Goal: Task Accomplishment & Management: Use online tool/utility

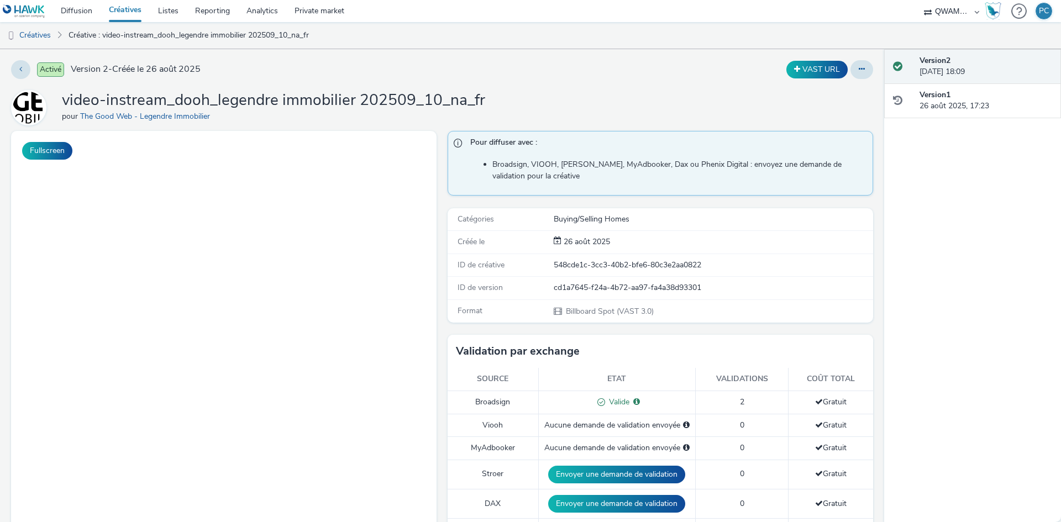
scroll to position [291, 0]
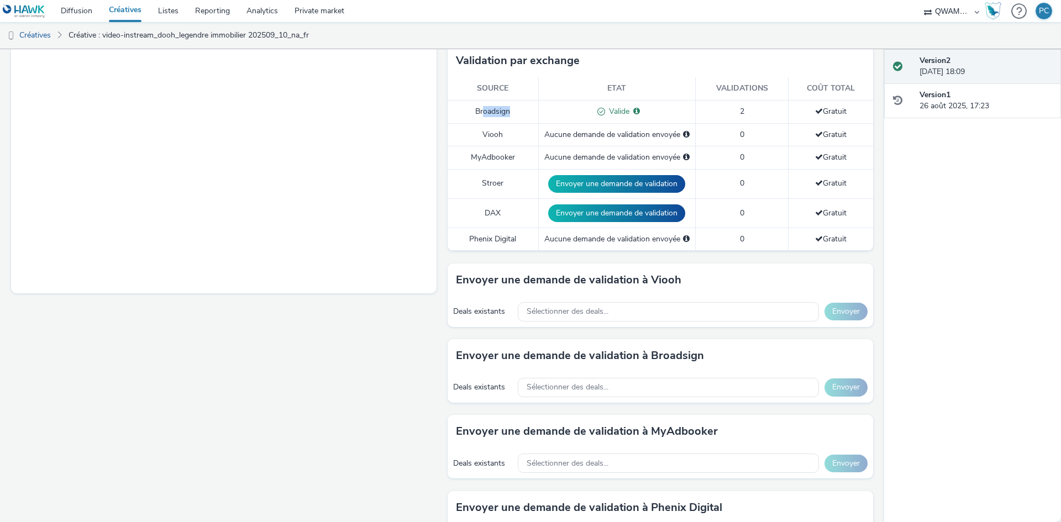
drag, startPoint x: 493, startPoint y: 107, endPoint x: 505, endPoint y: 107, distance: 11.6
click at [505, 107] on td "Broadsign" at bounding box center [492, 111] width 91 height 23
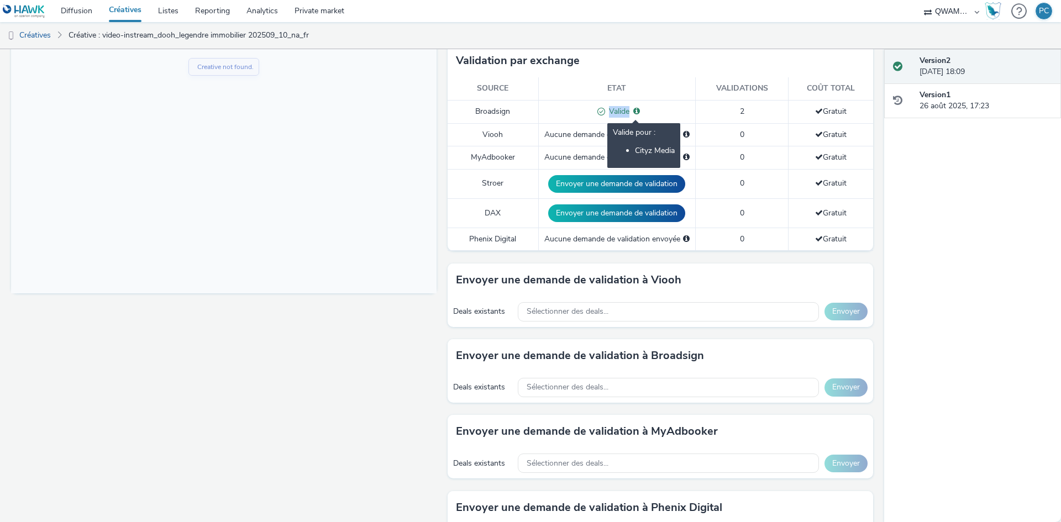
scroll to position [0, 0]
drag, startPoint x: 607, startPoint y: 108, endPoint x: 628, endPoint y: 109, distance: 21.0
click at [628, 109] on div "Valide Valide pour : Cityz Media" at bounding box center [616, 112] width 145 height 12
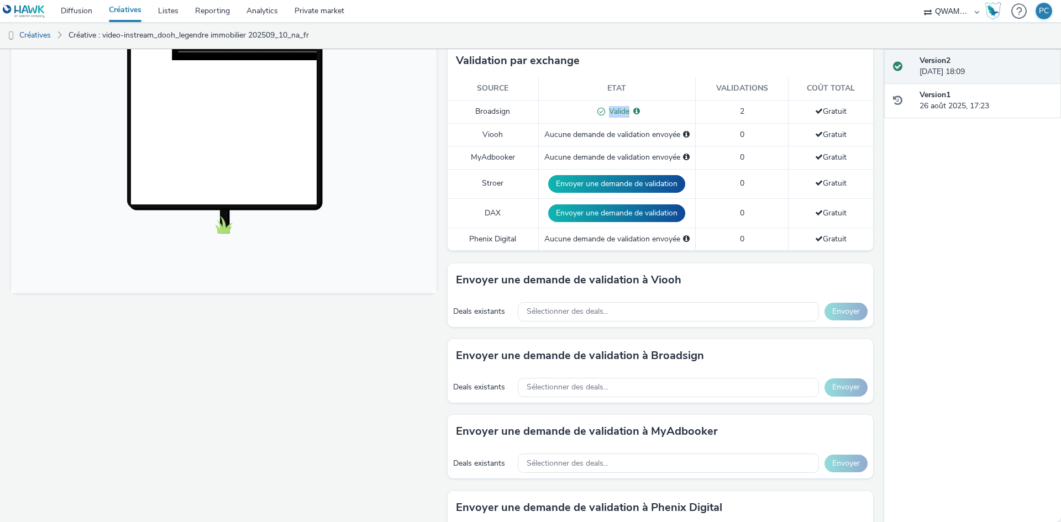
click at [647, 110] on div "Valide Valide pour : Cityz Media" at bounding box center [616, 112] width 145 height 12
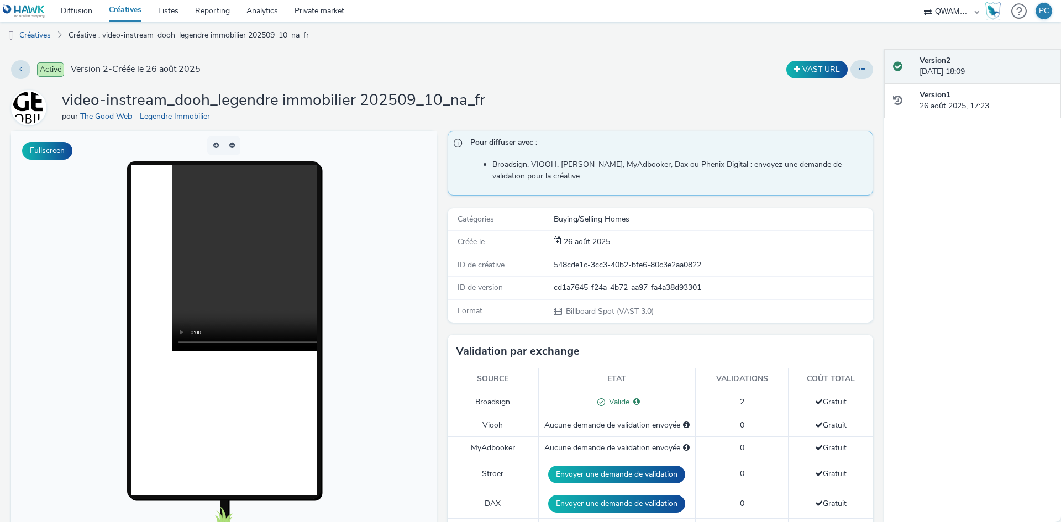
click at [130, 8] on link "Créatives" at bounding box center [125, 11] width 49 height 22
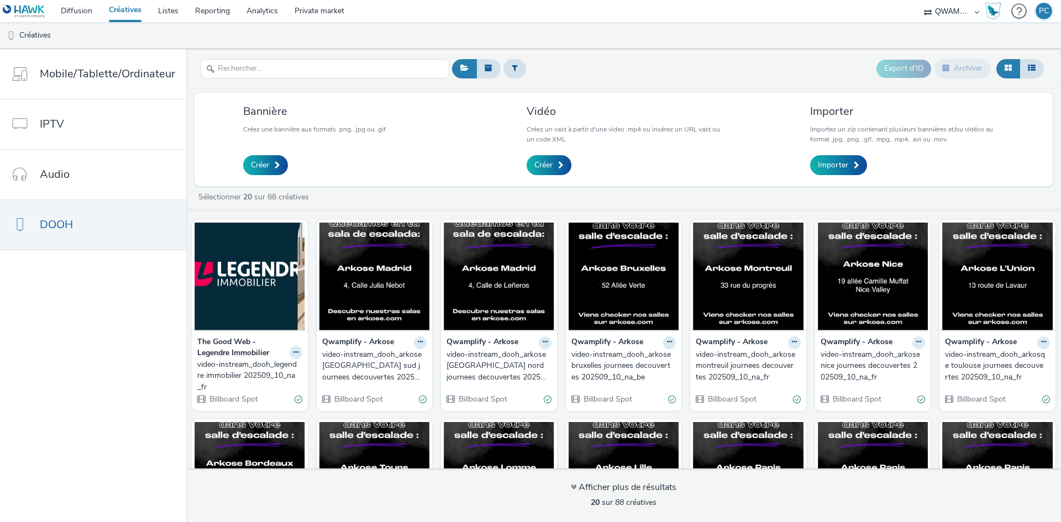
click at [360, 360] on div "video-instream_dooh_arkose madrid sud journees decouvertes 202509_10_na_es" at bounding box center [372, 366] width 101 height 34
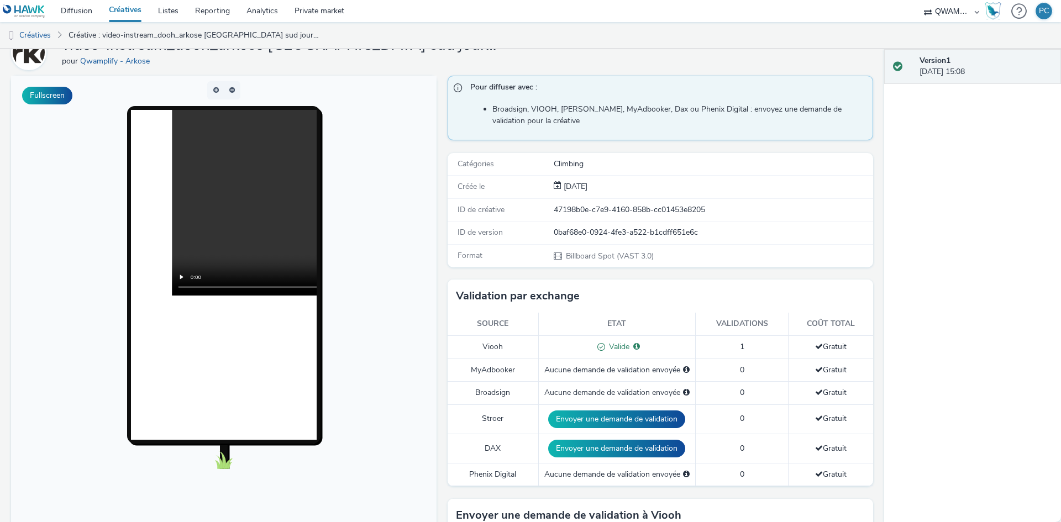
scroll to position [110, 0]
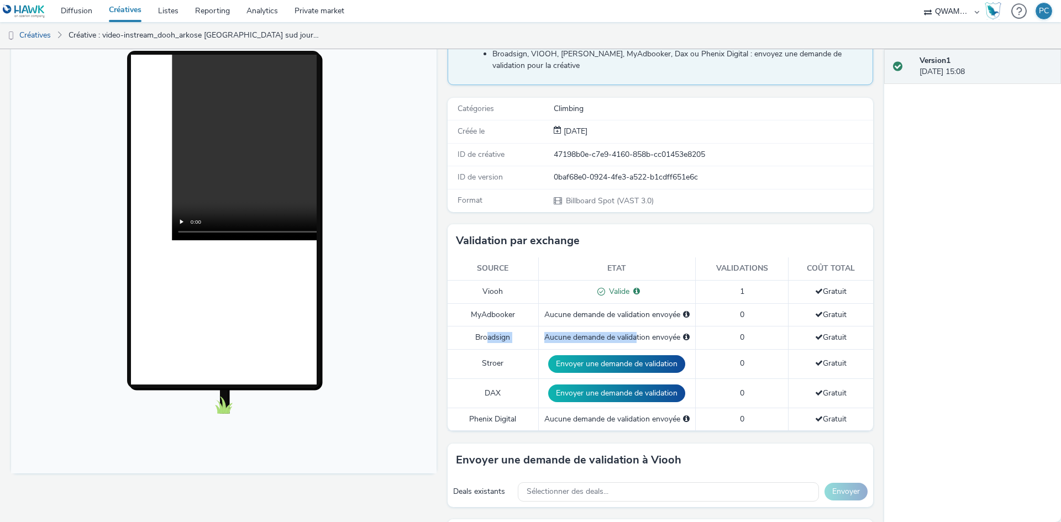
drag, startPoint x: 483, startPoint y: 337, endPoint x: 633, endPoint y: 339, distance: 149.7
click at [633, 339] on tr "Broadsign Aucune demande de validation envoyée 0 Gratuit" at bounding box center [659, 337] width 425 height 23
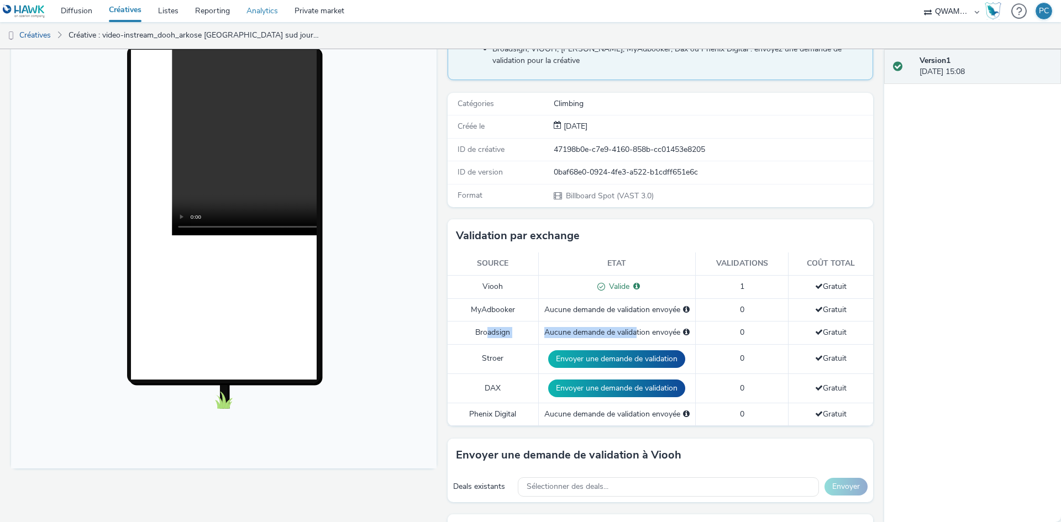
scroll to position [0, 0]
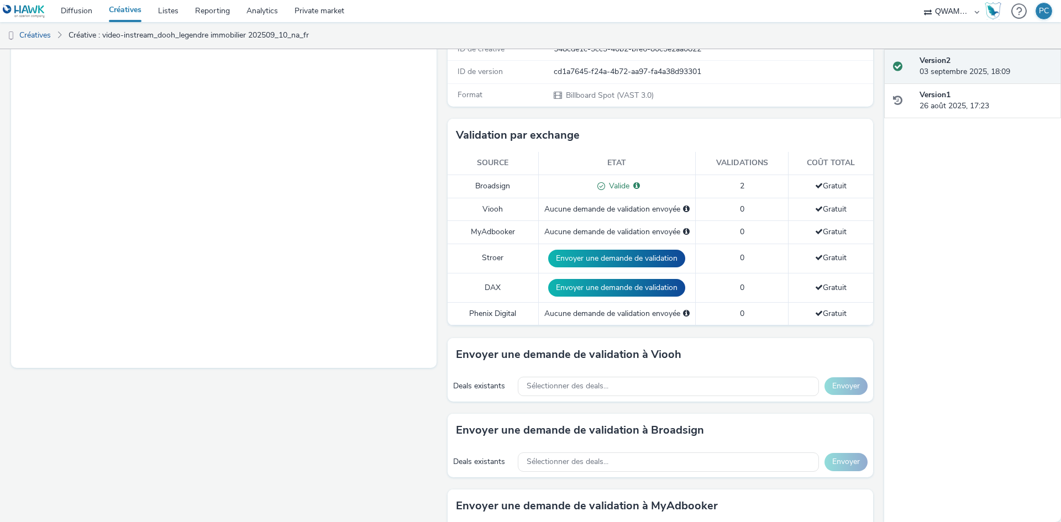
scroll to position [221, 0]
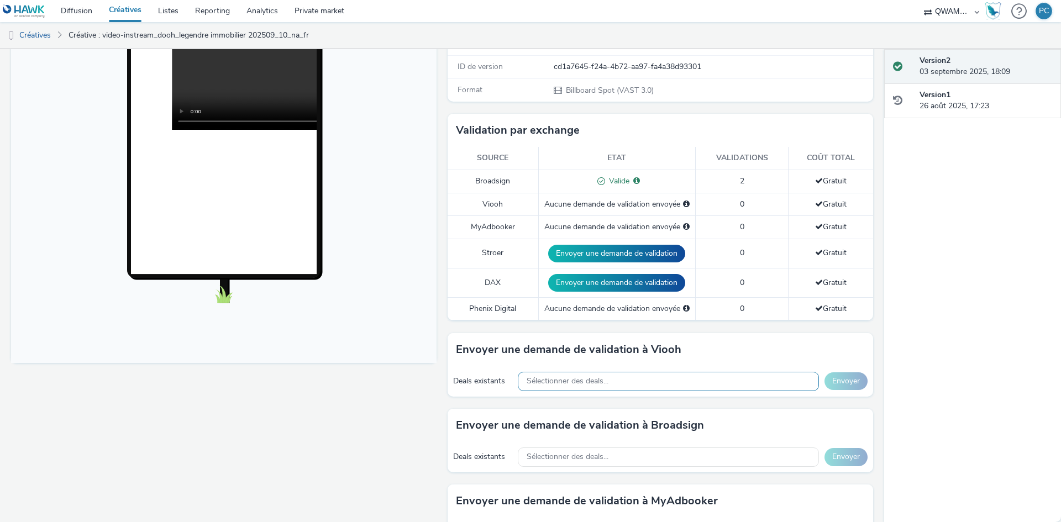
click at [569, 386] on span "Sélectionner des deals..." at bounding box center [567, 381] width 82 height 9
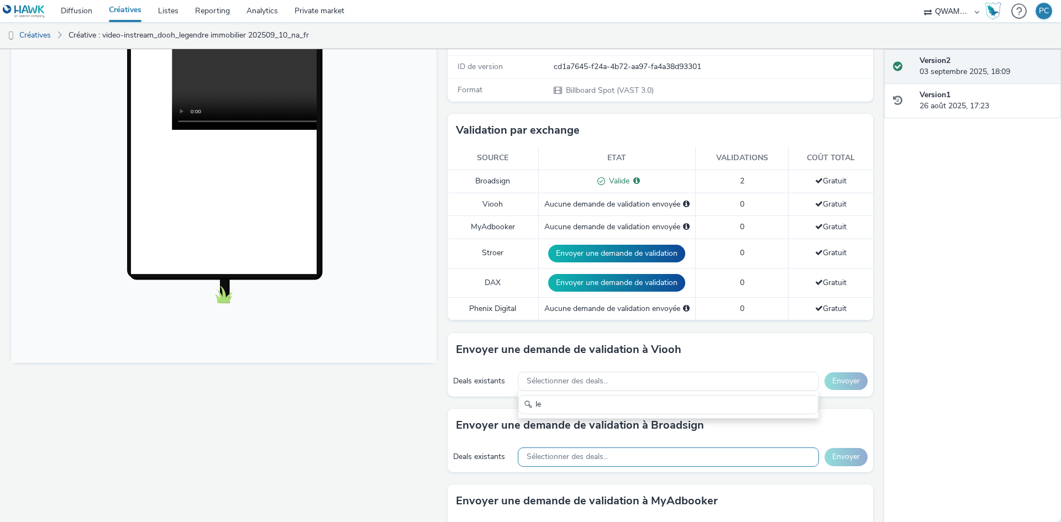
type input "le"
click at [526, 461] on span "Sélectionner des deals..." at bounding box center [567, 456] width 82 height 9
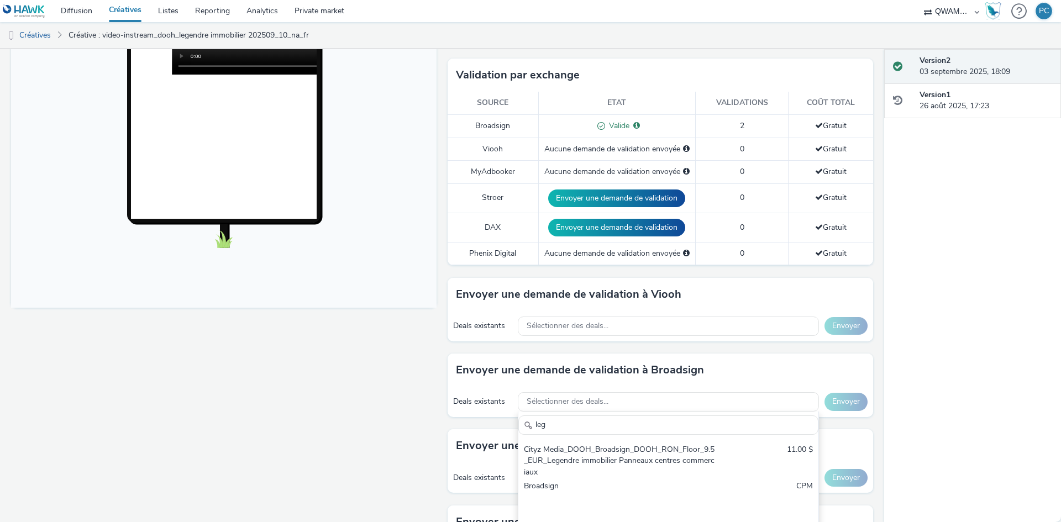
scroll to position [331, 0]
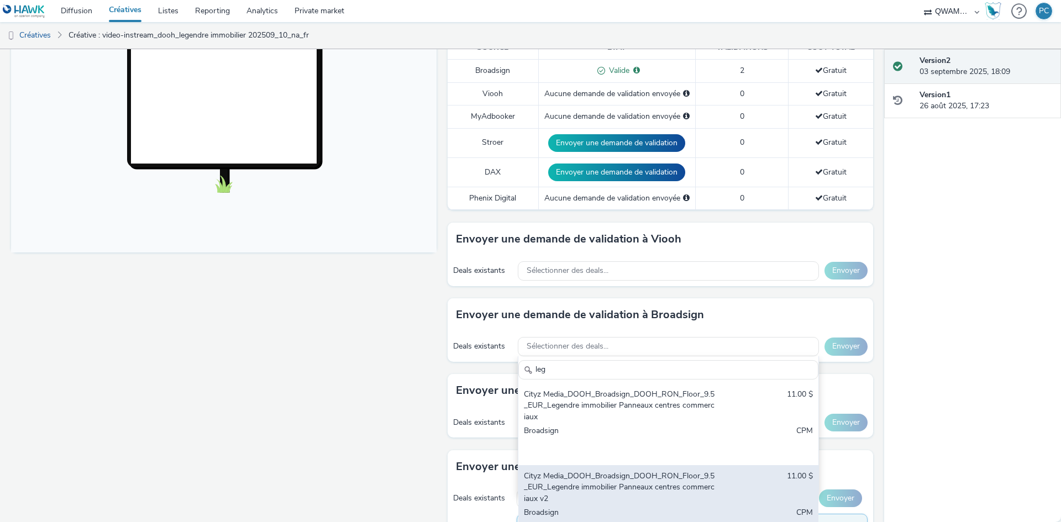
type input "leg"
click at [557, 502] on div "Cityz Media_DOOH_Broadsign_DOOH_RON_Floor_9.5_EUR_Legendre immobilier Panneaux …" at bounding box center [619, 488] width 191 height 34
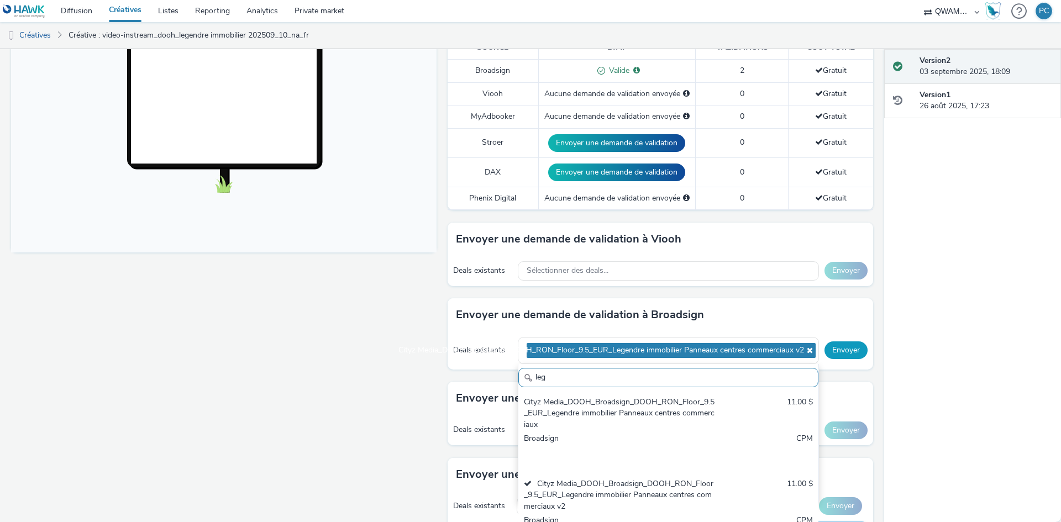
click at [845, 349] on button "Envoyer" at bounding box center [845, 350] width 43 height 18
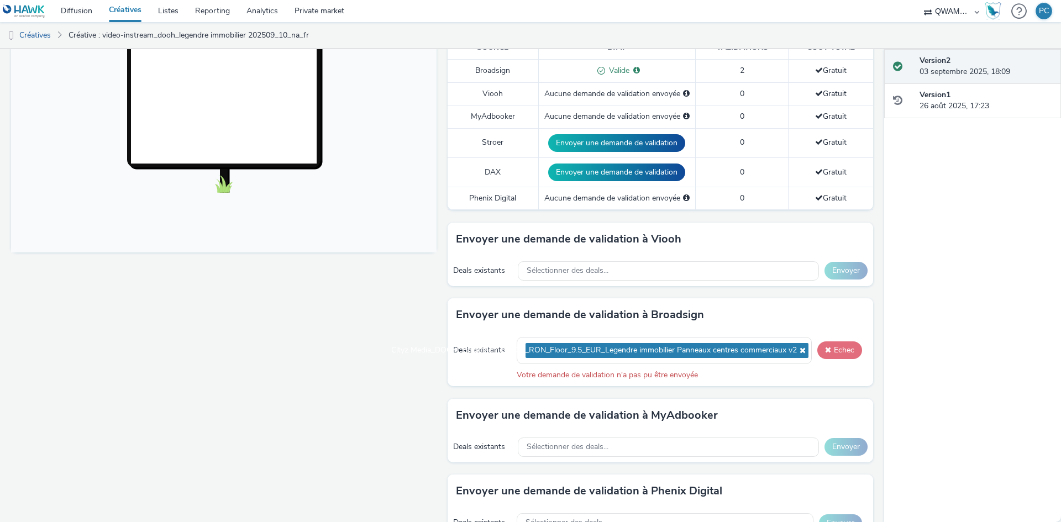
click at [833, 346] on button "Echec" at bounding box center [839, 350] width 45 height 18
click at [485, 349] on span "Cityz Media_DOOH_Broadsign_DOOH_RON_Floor_9.5_EUR_Legendre immobilier Panneaux …" at bounding box center [593, 350] width 405 height 9
click at [797, 351] on icon at bounding box center [801, 350] width 9 height 8
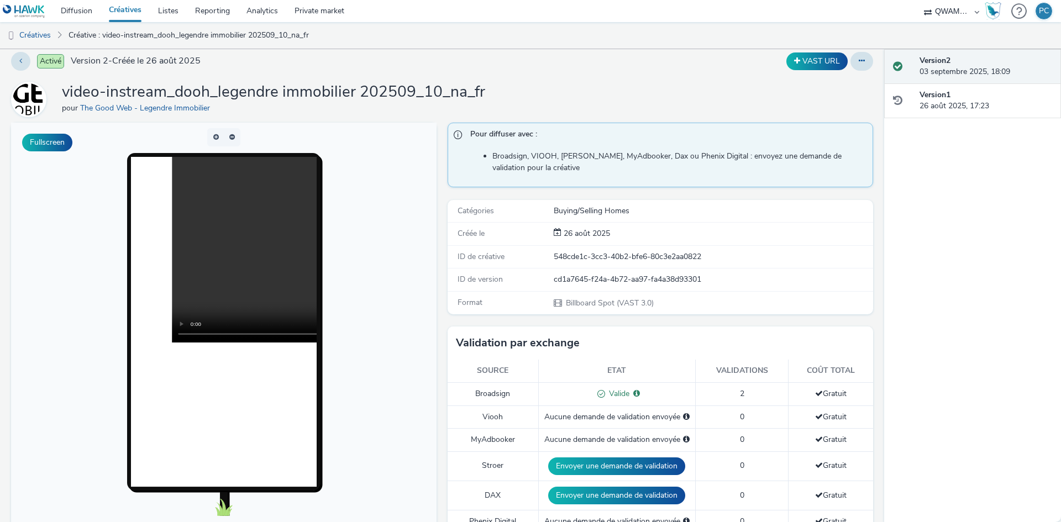
scroll to position [0, 0]
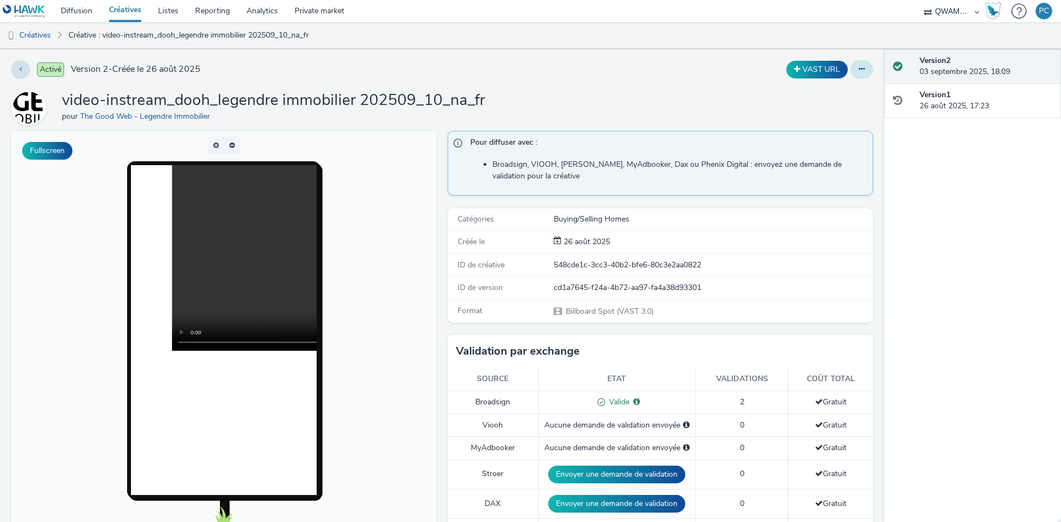
click at [860, 68] on button at bounding box center [861, 69] width 23 height 19
click at [830, 114] on link "Dupliquer" at bounding box center [831, 114] width 83 height 22
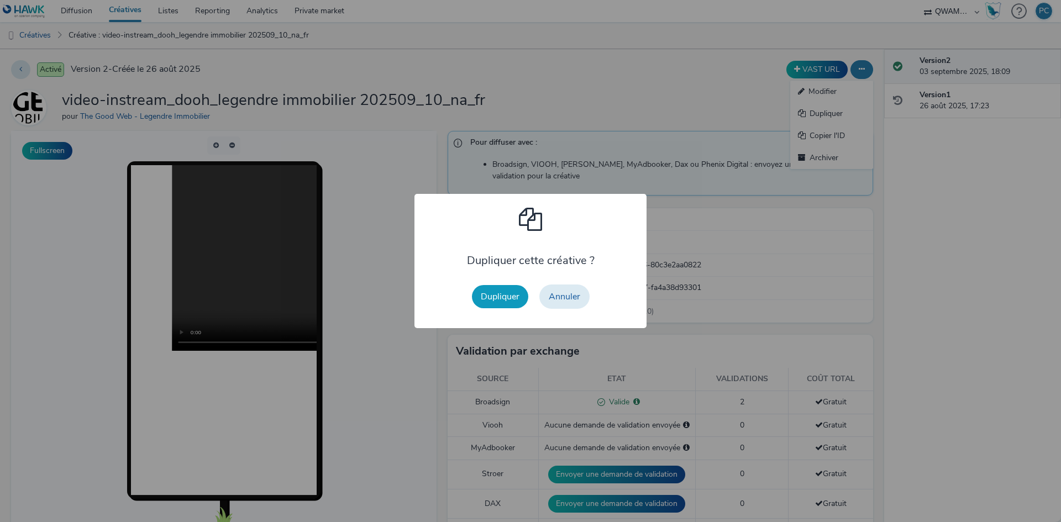
click at [505, 293] on button "Dupliquer" at bounding box center [500, 296] width 56 height 23
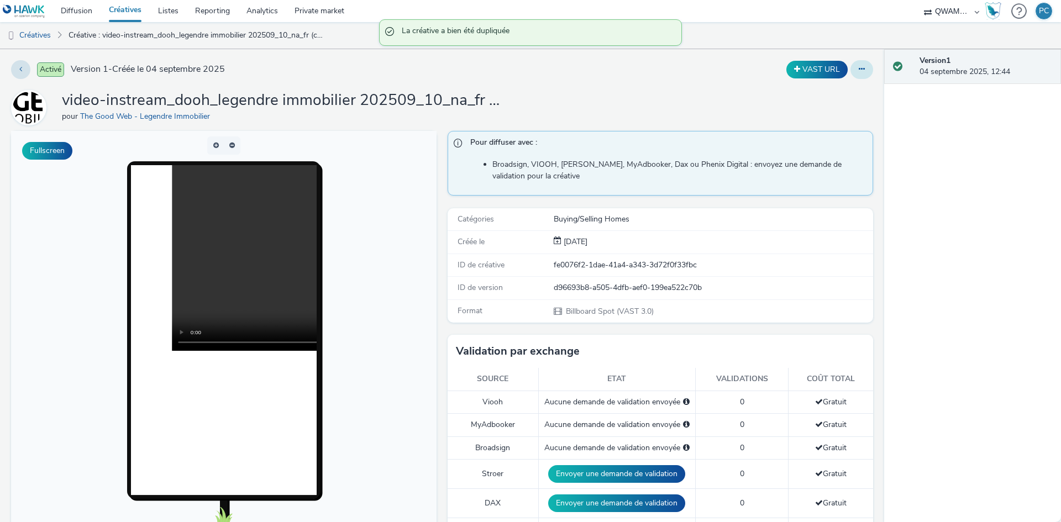
click at [863, 72] on button at bounding box center [861, 69] width 23 height 19
click at [843, 93] on link "Modifier" at bounding box center [831, 92] width 83 height 22
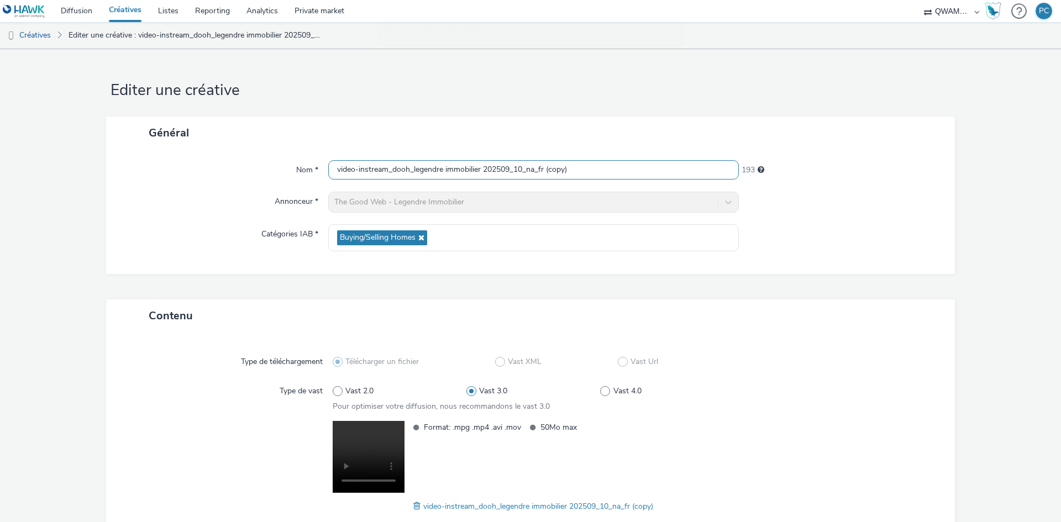
click at [576, 173] on input "video-instream_dooh_legendre immobilier 202509_10_na_fr (copy)" at bounding box center [533, 169] width 410 height 19
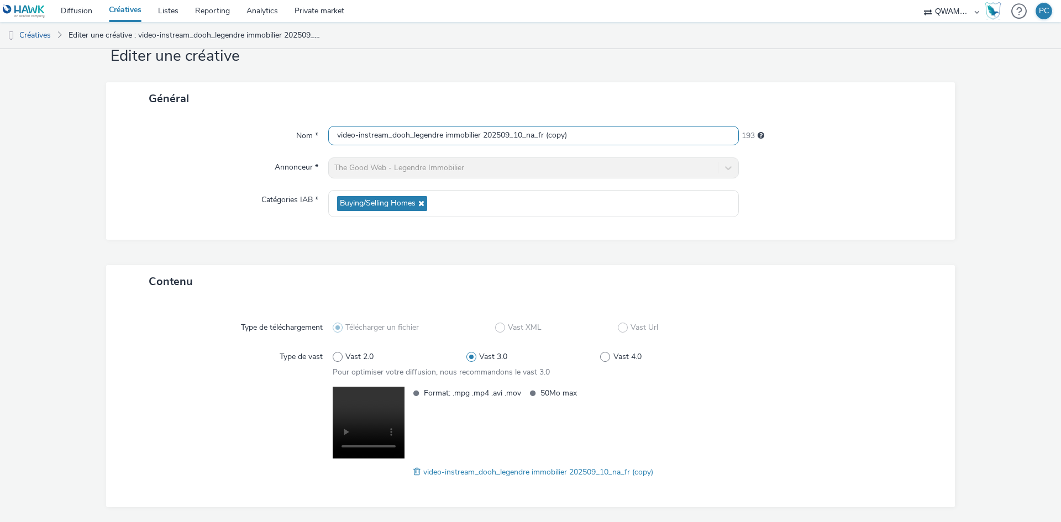
scroll to position [73, 0]
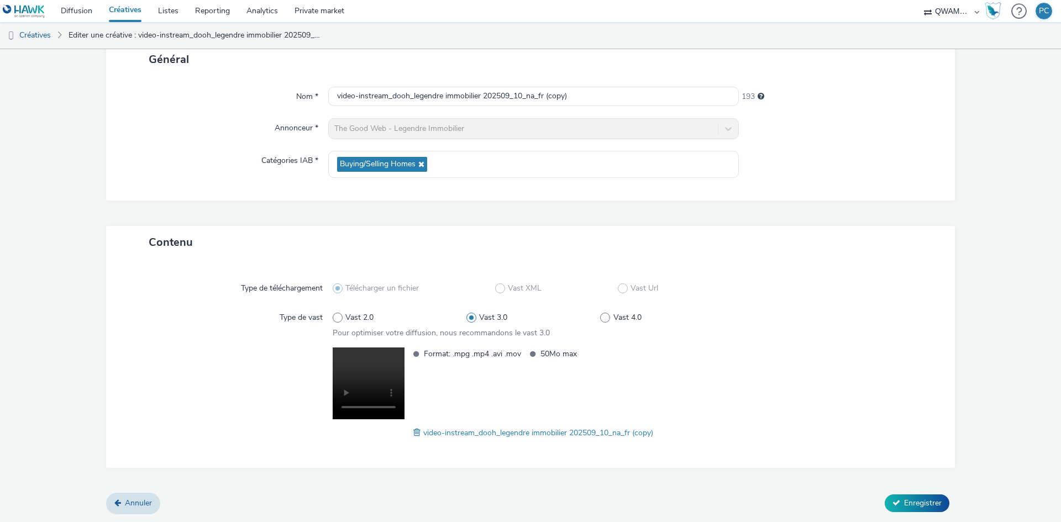
click at [104, 504] on form "Editer une créative Général Nom * video-instream_dooh_legendre immobilier 20250…" at bounding box center [530, 249] width 1061 height 546
click at [111, 505] on link "Annuler" at bounding box center [133, 503] width 54 height 21
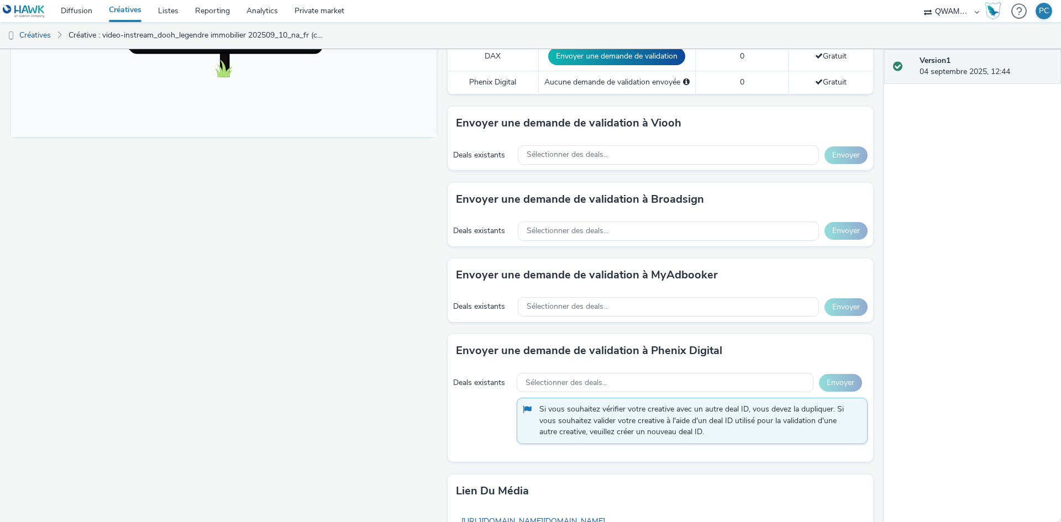
scroll to position [552, 0]
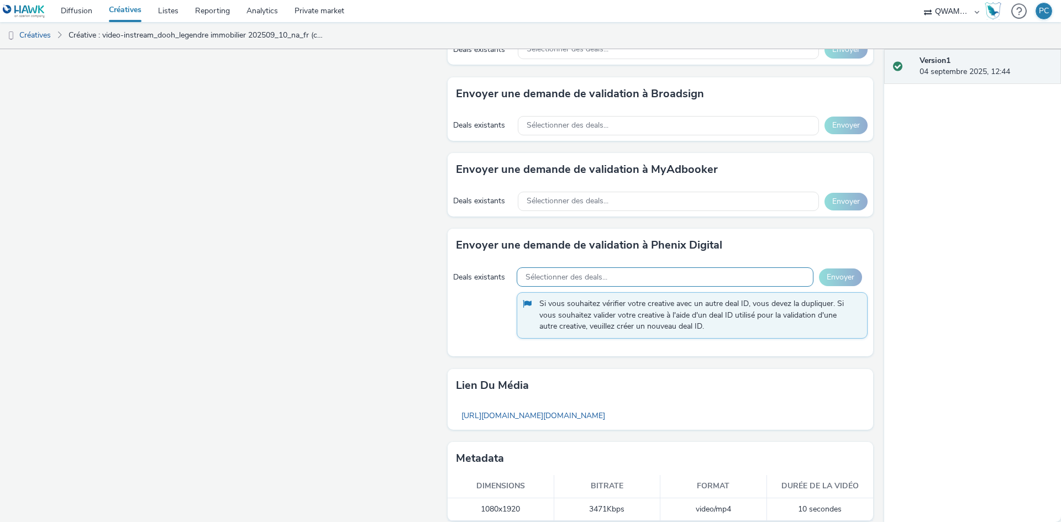
click at [549, 277] on span "Sélectionner des deals..." at bounding box center [566, 277] width 82 height 9
type input "v2"
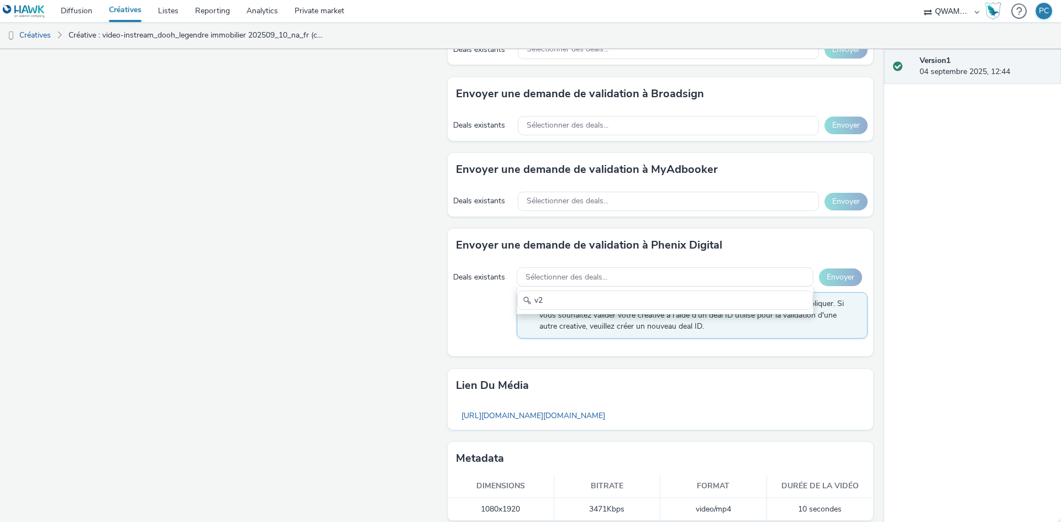
click at [406, 239] on div "Fullscreen" at bounding box center [226, 55] width 431 height 955
click at [573, 123] on span "Sélectionner des deals..." at bounding box center [567, 125] width 82 height 9
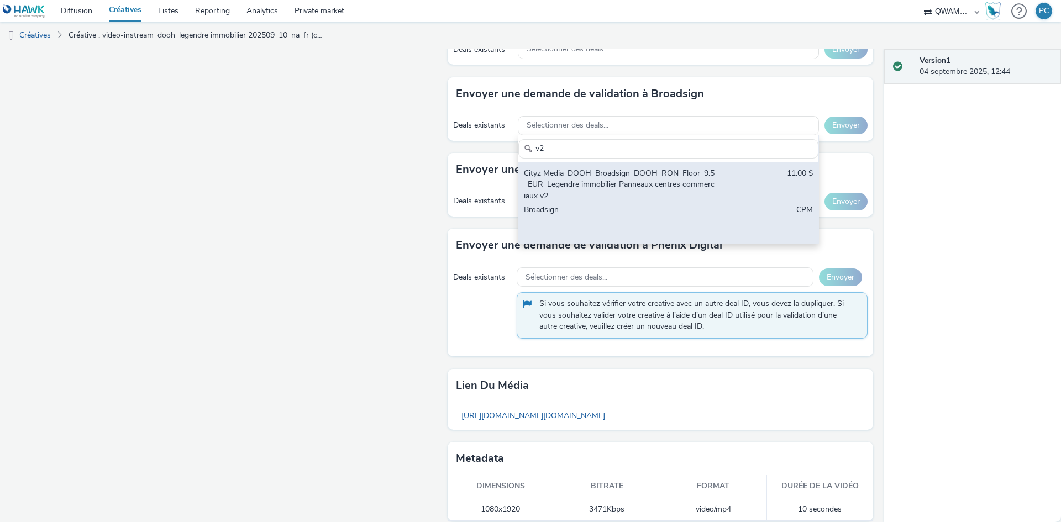
type input "v2"
click at [580, 178] on div "Cityz Media_DOOH_Broadsign_DOOH_RON_Floor_9.5_EUR_Legendre immobilier Panneaux …" at bounding box center [619, 185] width 191 height 34
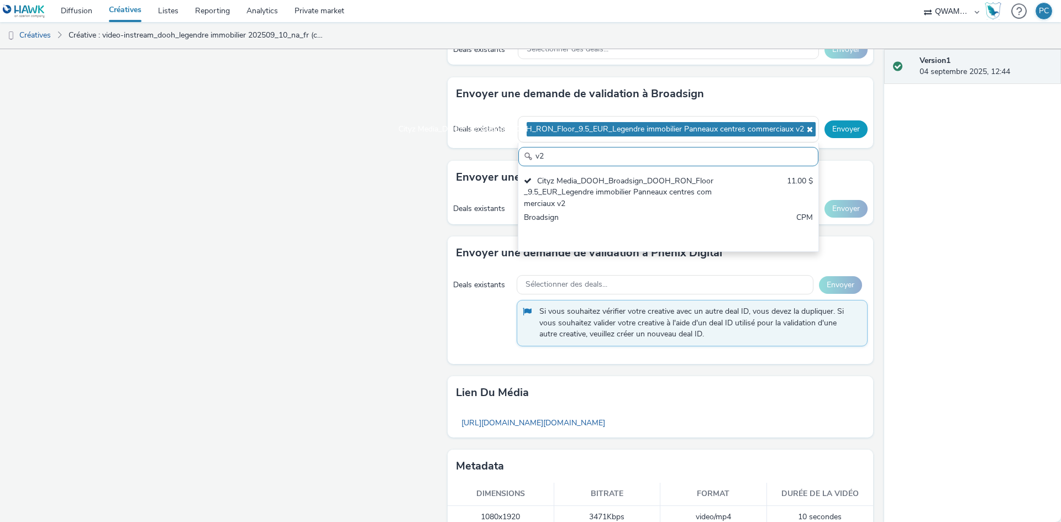
click at [843, 129] on button "Envoyer" at bounding box center [845, 129] width 43 height 18
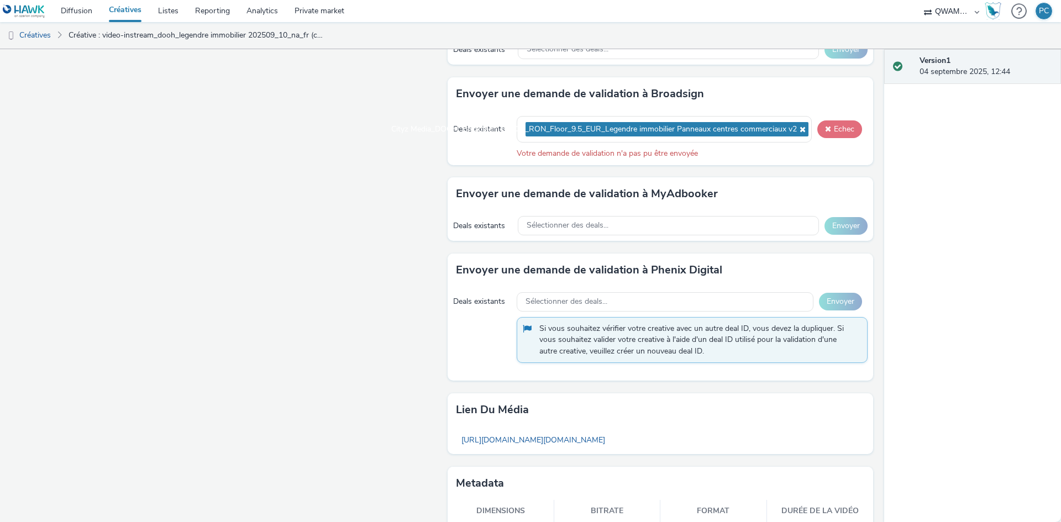
drag, startPoint x: 843, startPoint y: 130, endPoint x: 832, endPoint y: 133, distance: 11.4
click at [844, 130] on button "Echec" at bounding box center [839, 129] width 45 height 18
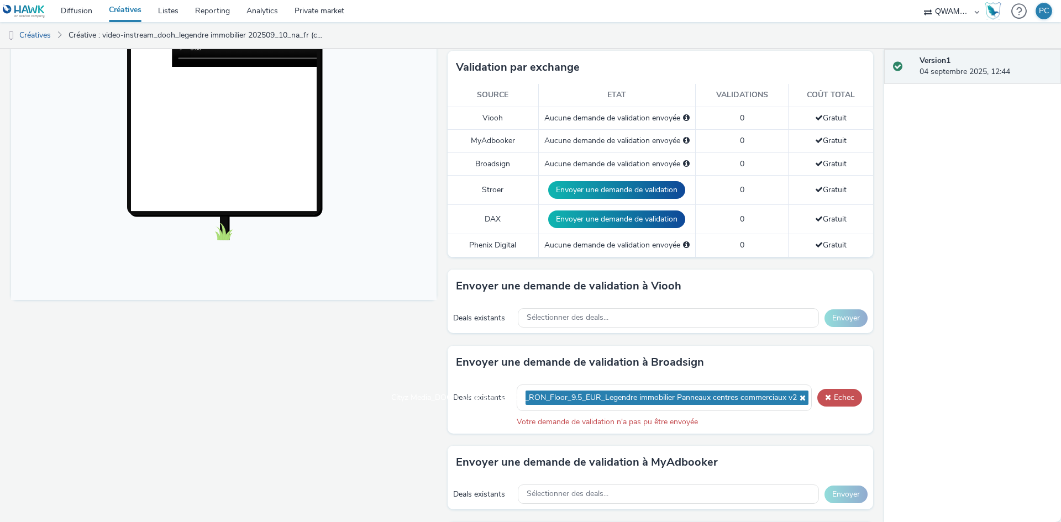
scroll to position [110, 0]
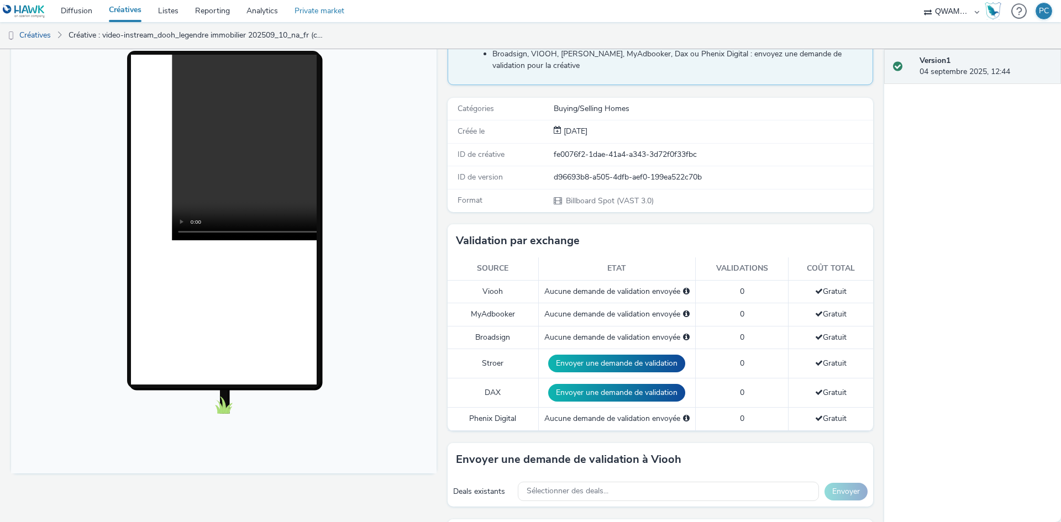
click at [325, 13] on link "Private market" at bounding box center [319, 11] width 66 height 22
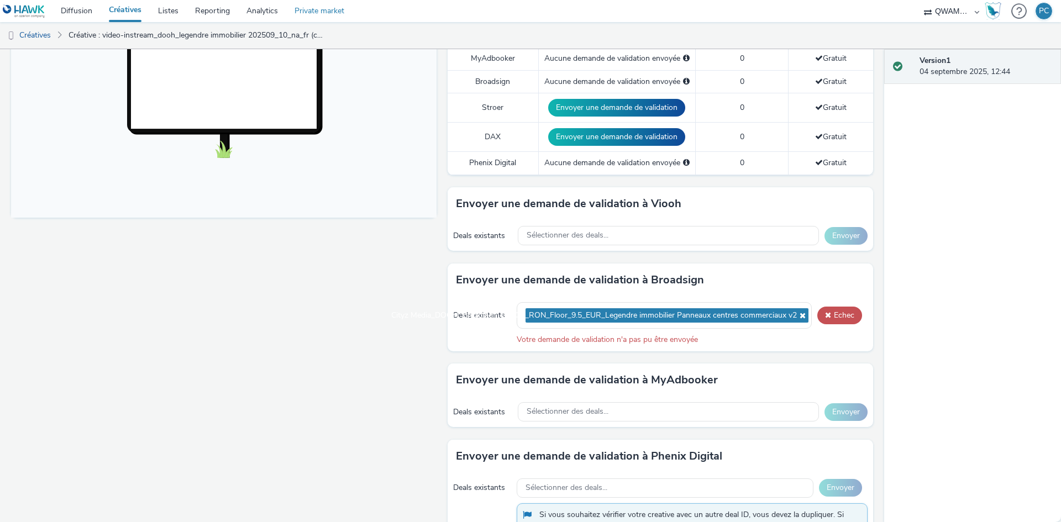
scroll to position [442, 0]
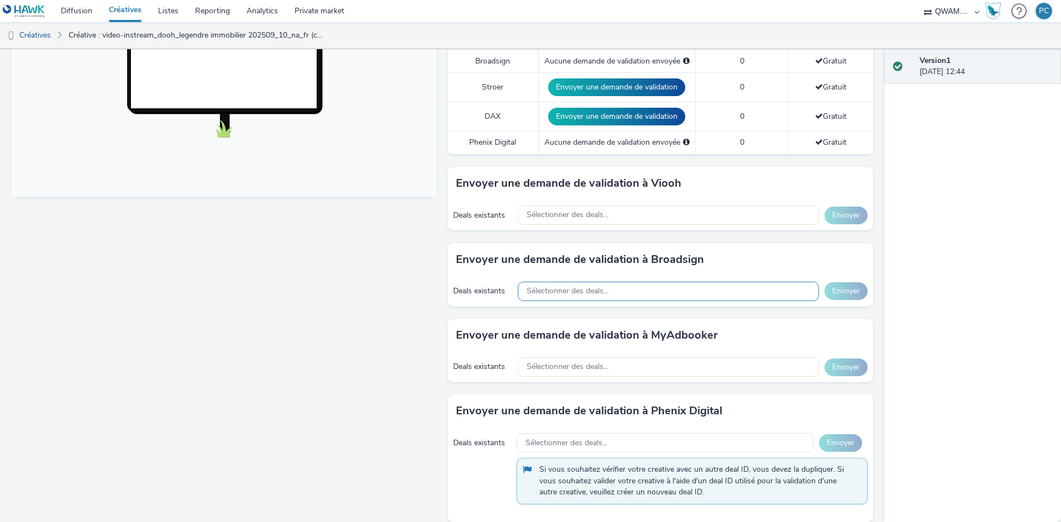
click at [614, 288] on div "Sélectionner des deals..." at bounding box center [668, 291] width 301 height 19
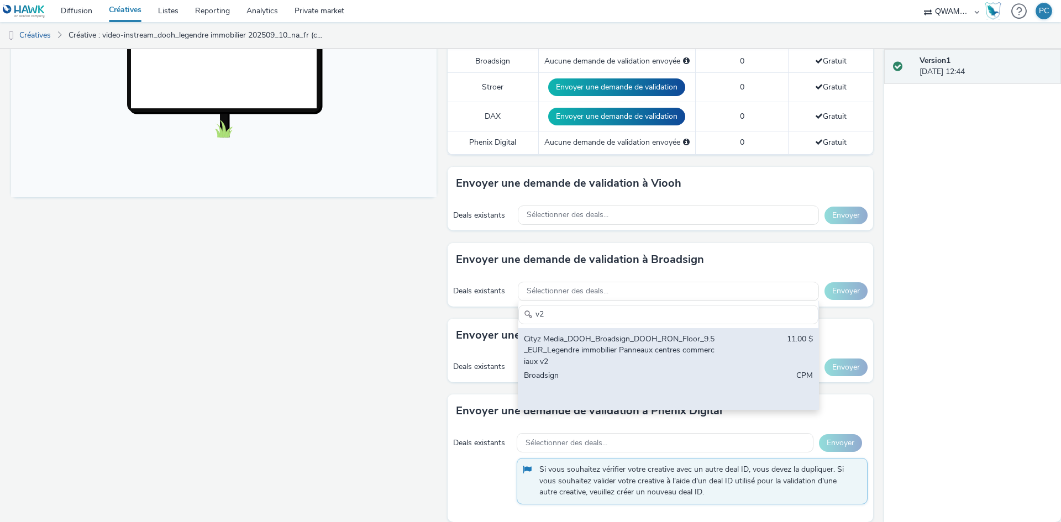
type input "v2"
click at [699, 365] on div "Cityz Media_DOOH_Broadsign_DOOH_RON_Floor_9.5_EUR_Legendre immobilier Panneaux …" at bounding box center [619, 351] width 191 height 34
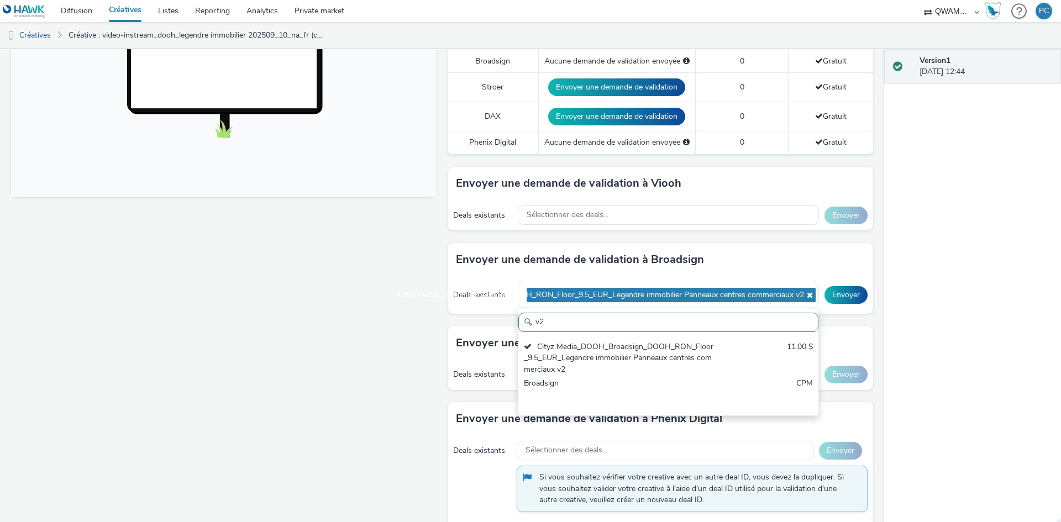
click at [857, 282] on div "Deals existants Cityz Media_DOOH_Broadsign_DOOH_RON_Floor_9.5_EUR_Legendre immo…" at bounding box center [659, 295] width 425 height 38
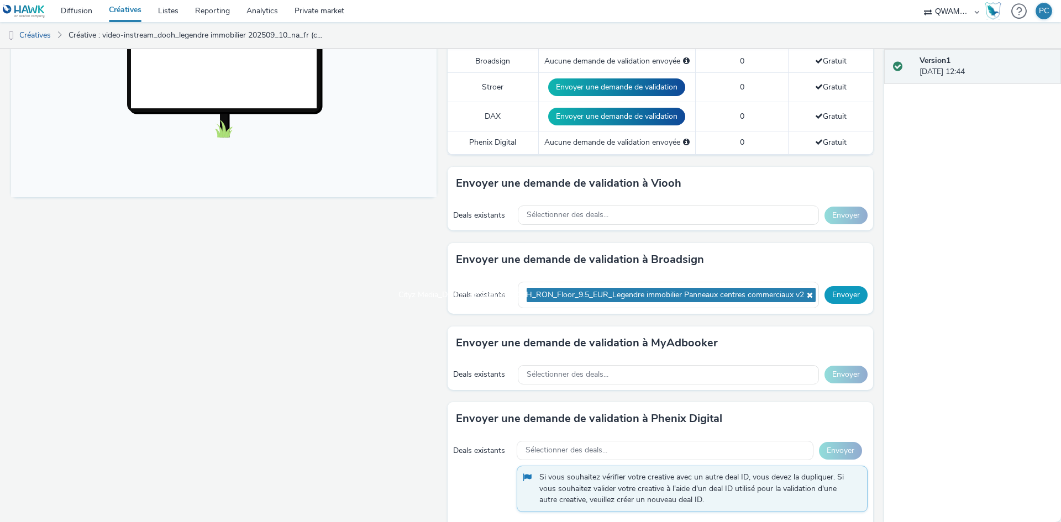
click at [844, 289] on button "Envoyer" at bounding box center [845, 295] width 43 height 18
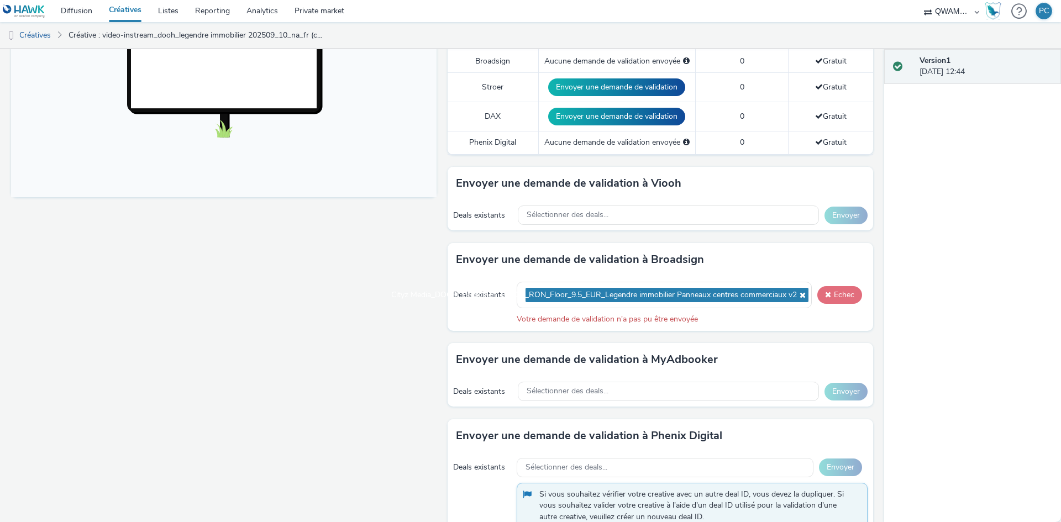
click at [825, 296] on span at bounding box center [828, 295] width 6 height 8
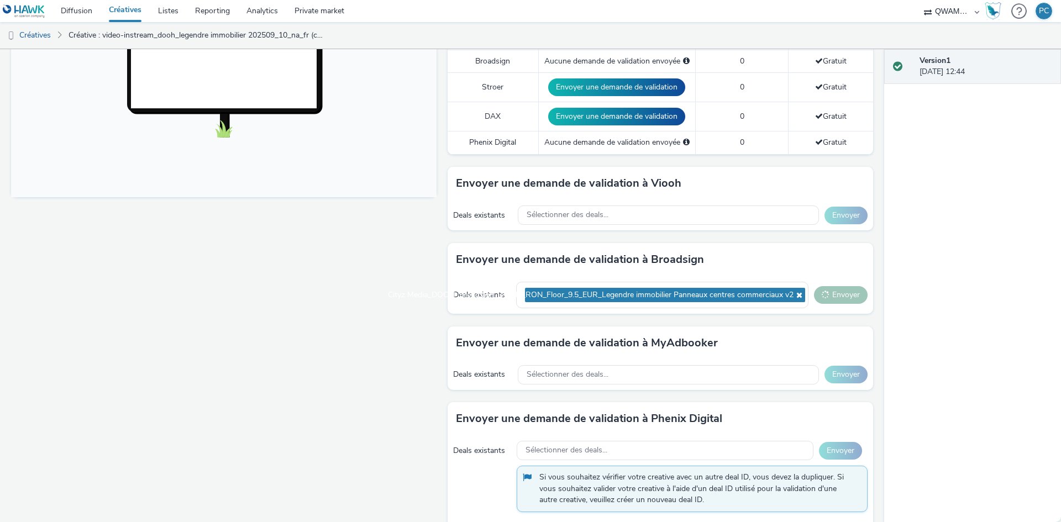
click at [301, 341] on div "Fullscreen" at bounding box center [226, 225] width 431 height 962
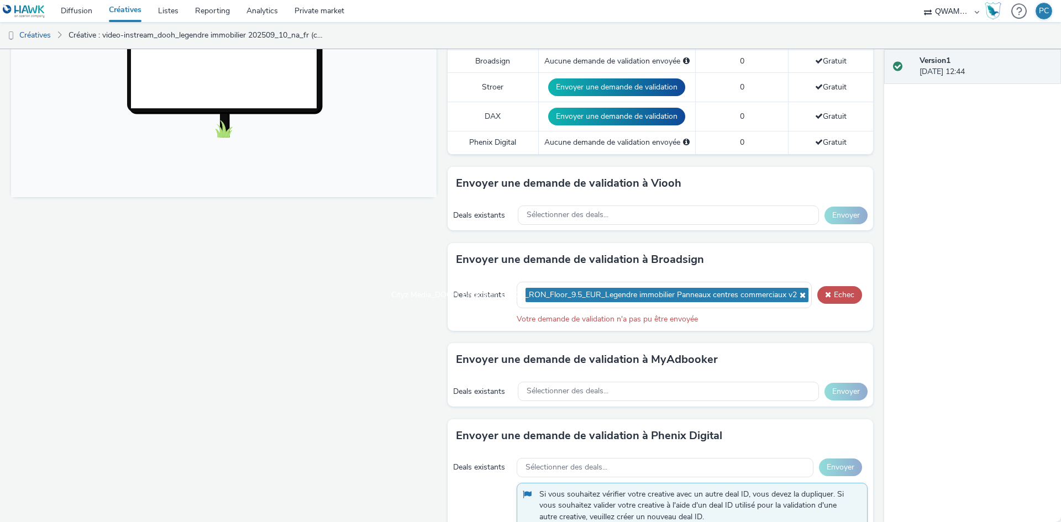
click at [252, 283] on div "Fullscreen" at bounding box center [226, 233] width 431 height 979
